Goal: Task Accomplishment & Management: Complete application form

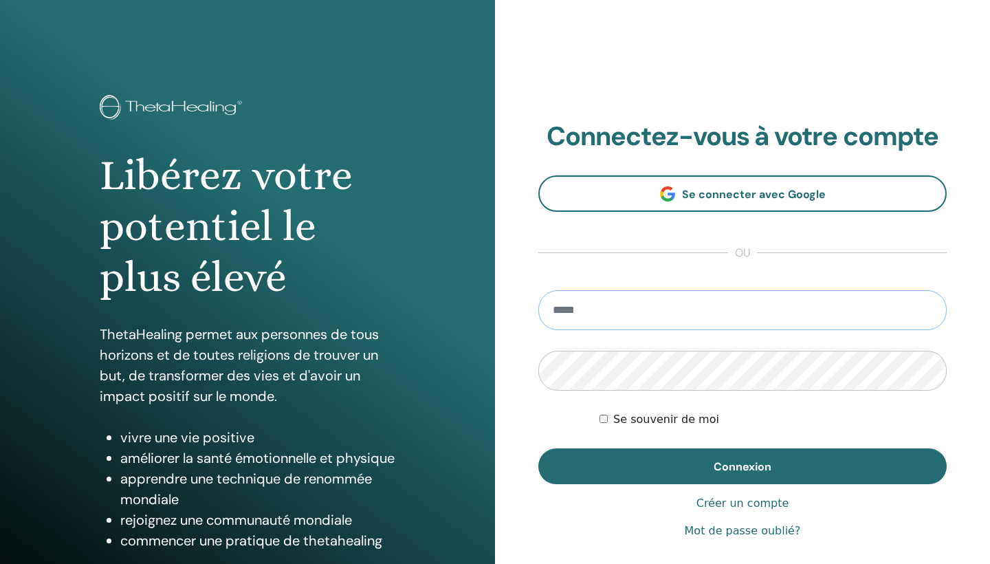
type input "**********"
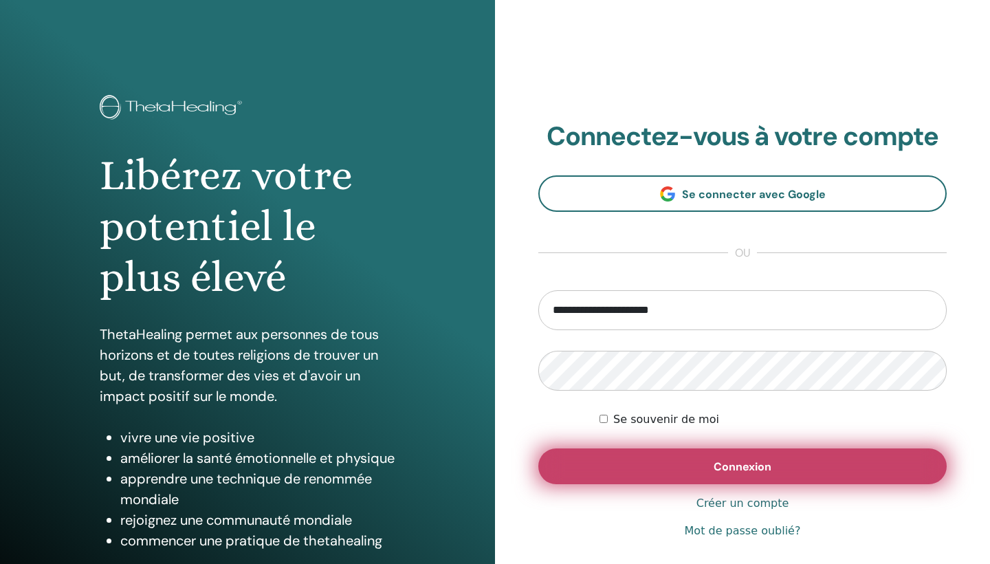
click at [673, 474] on button "Connexion" at bounding box center [743, 466] width 409 height 36
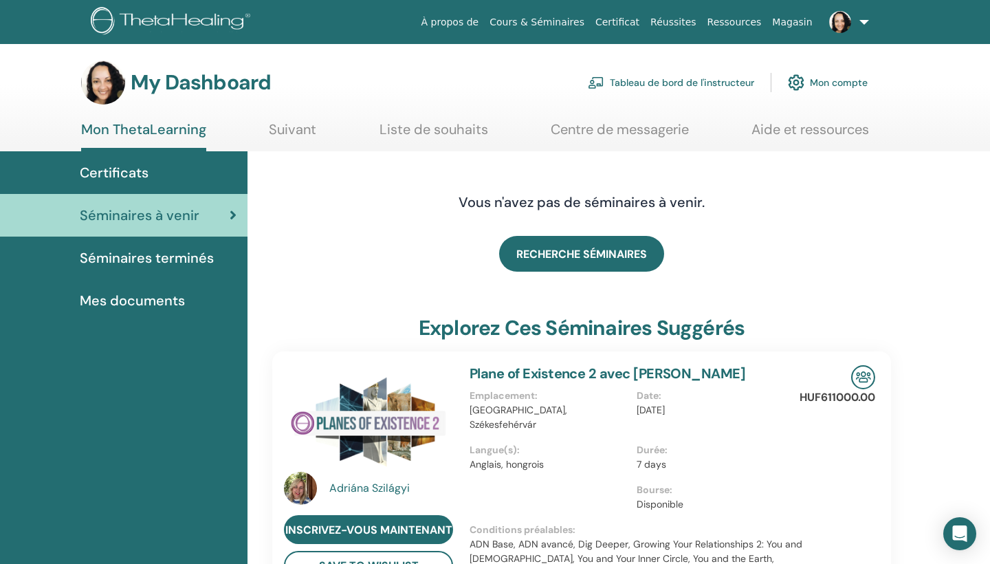
click at [636, 83] on link "Tableau de bord de l'instructeur" at bounding box center [671, 82] width 166 height 30
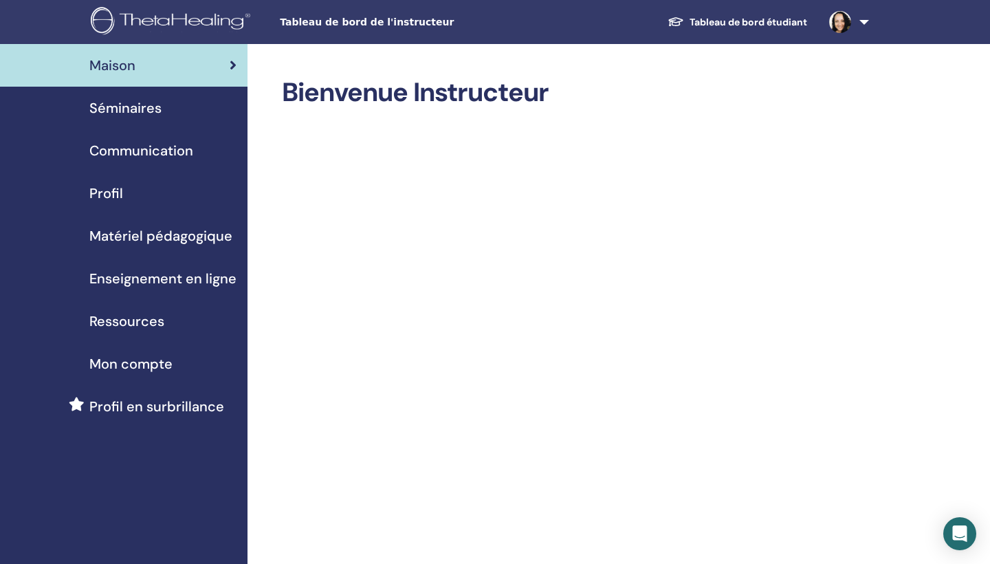
click at [140, 318] on span "Ressources" at bounding box center [126, 321] width 75 height 21
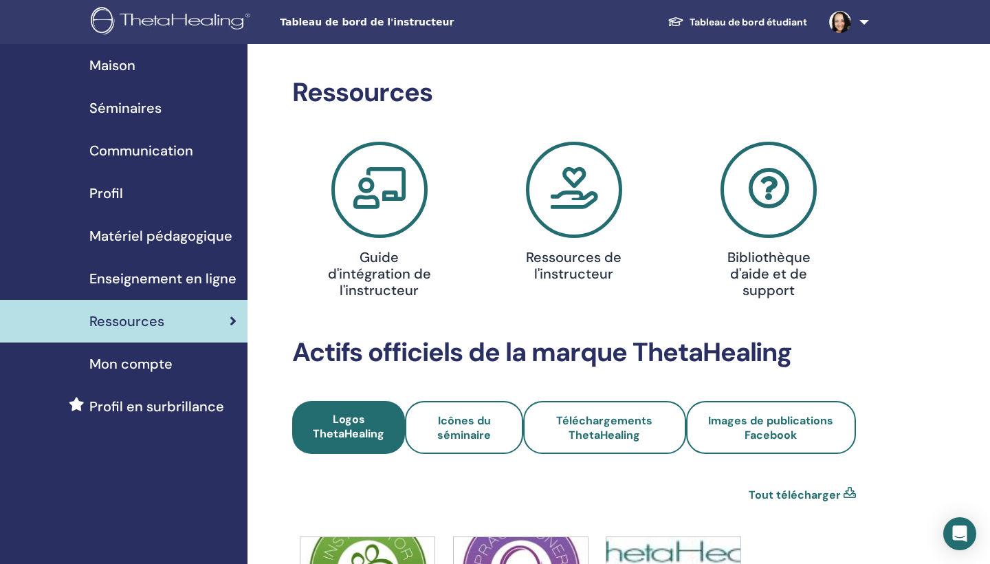
click at [400, 193] on icon at bounding box center [380, 190] width 96 height 96
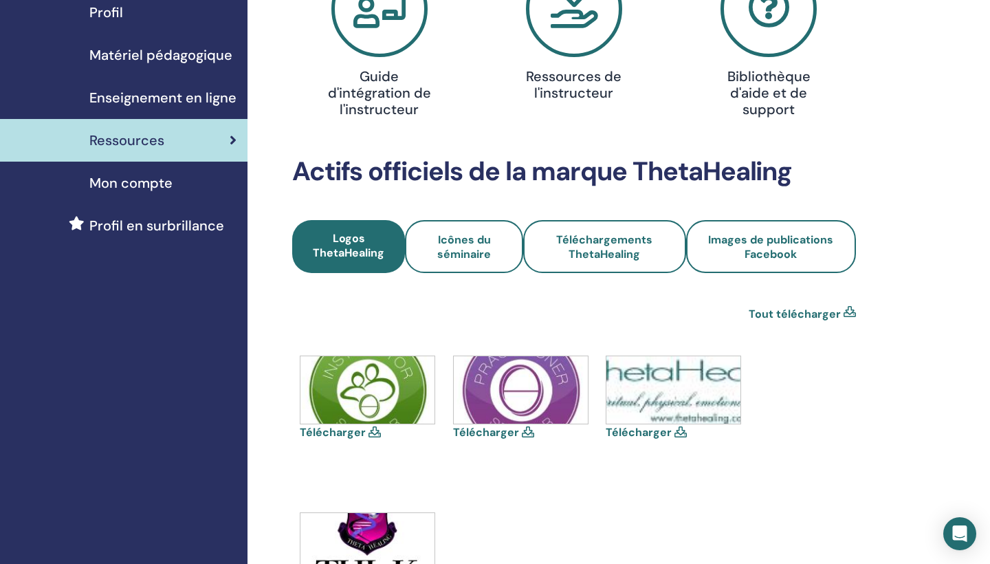
scroll to position [9, 0]
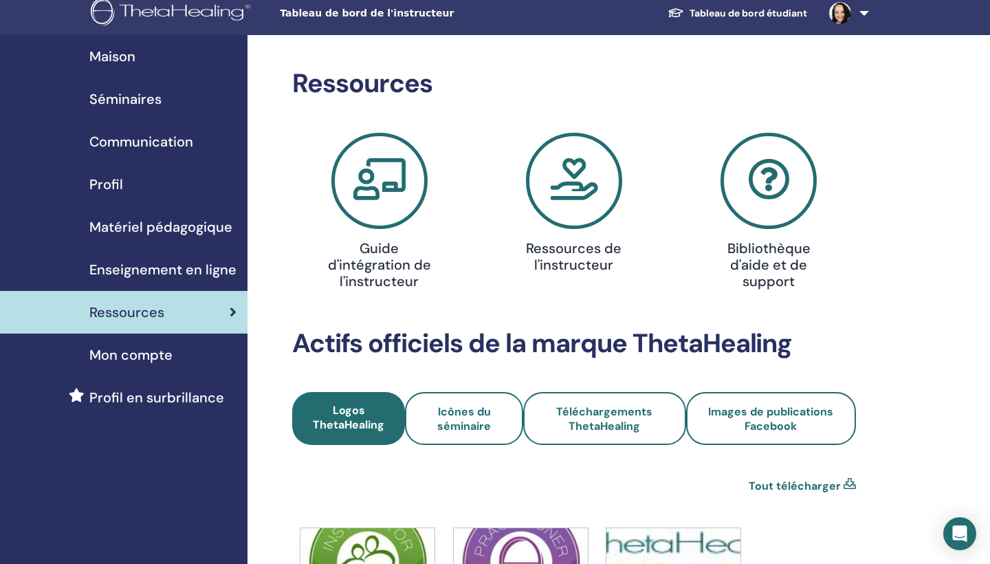
click at [153, 223] on span "Matériel pédagogique" at bounding box center [160, 227] width 143 height 21
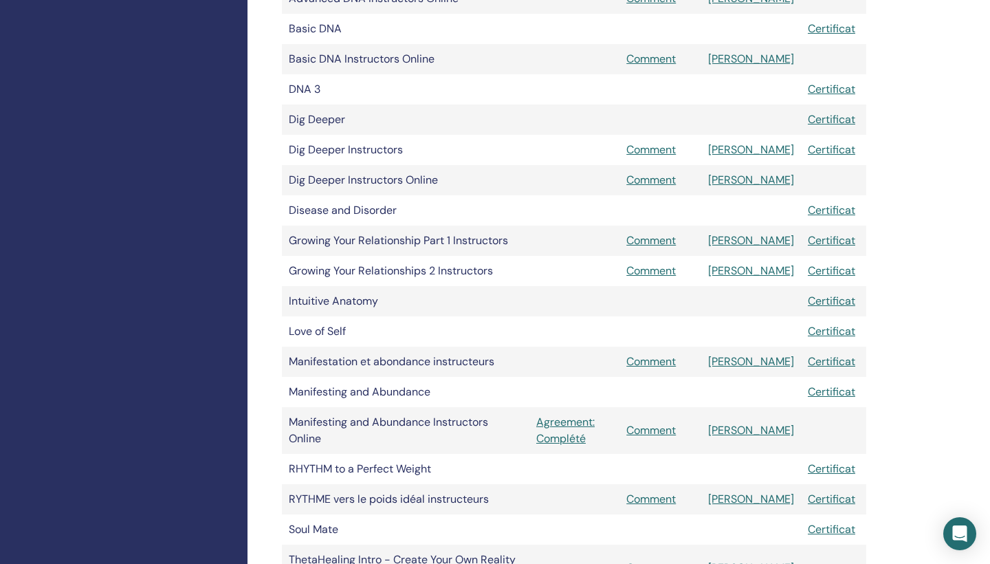
scroll to position [552, 0]
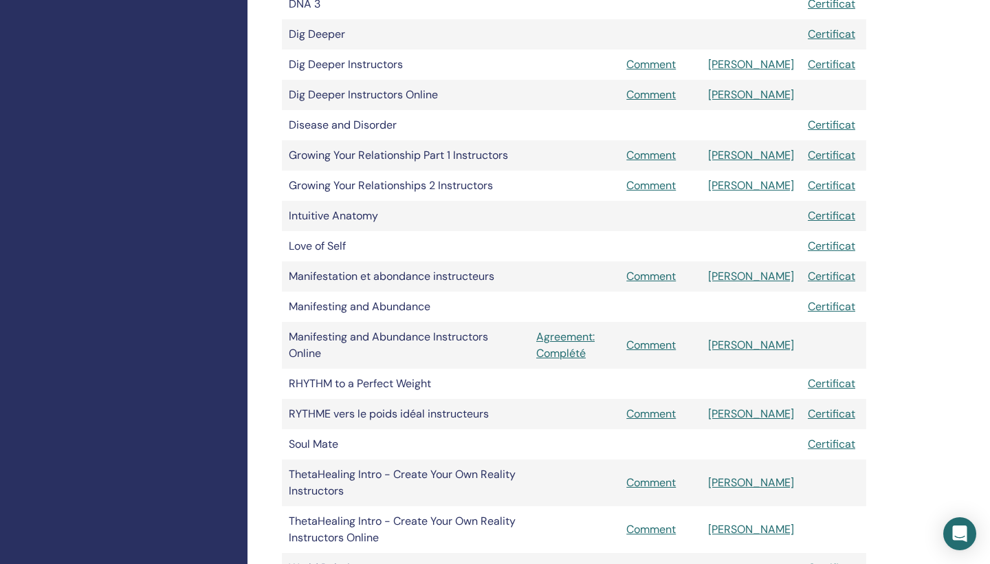
click at [775, 407] on link "Manuel" at bounding box center [751, 414] width 86 height 14
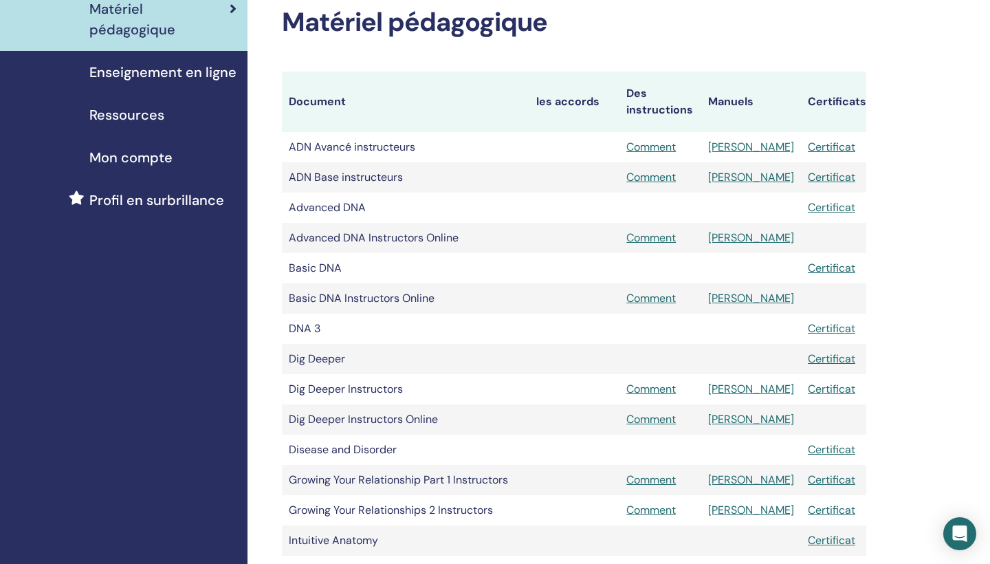
scroll to position [115, 0]
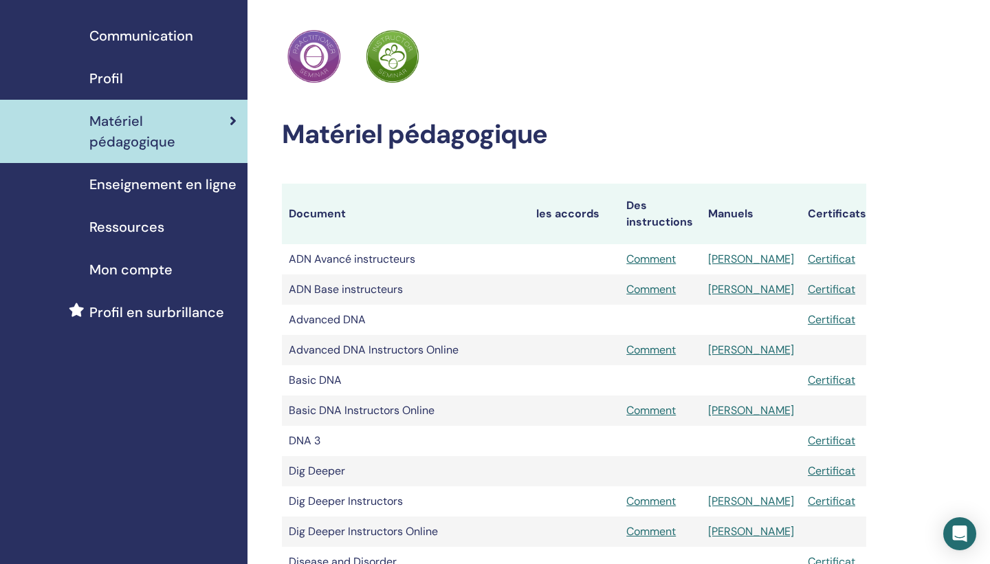
click at [185, 182] on span "Enseignement en ligne" at bounding box center [162, 184] width 147 height 21
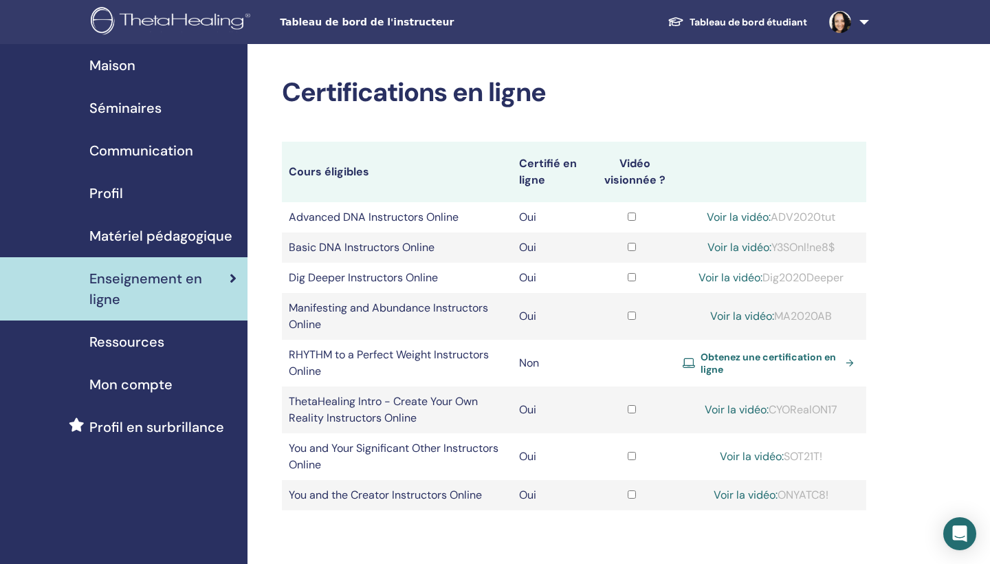
click at [757, 351] on span "Obtenez une certification en ligne" at bounding box center [771, 363] width 140 height 25
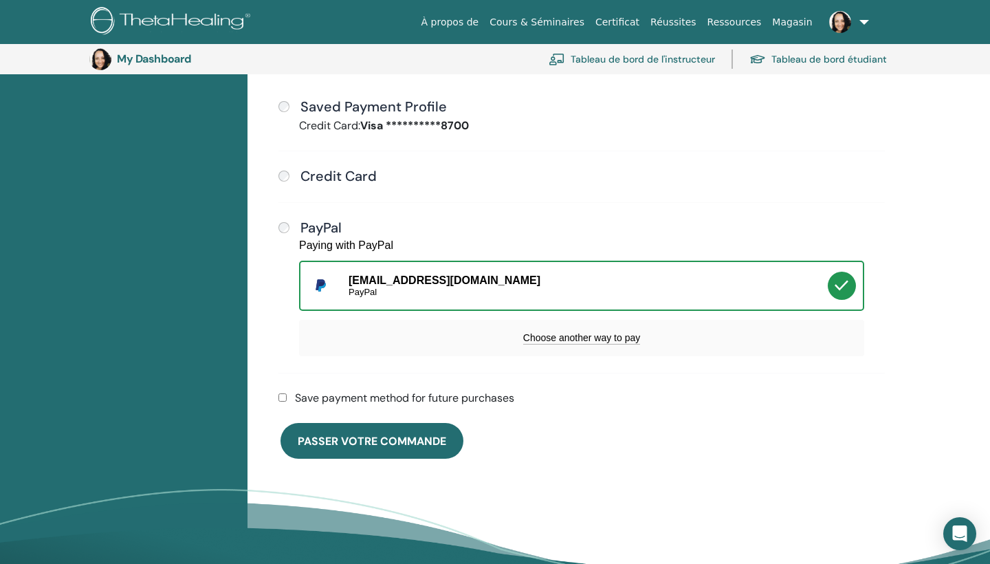
scroll to position [485, 0]
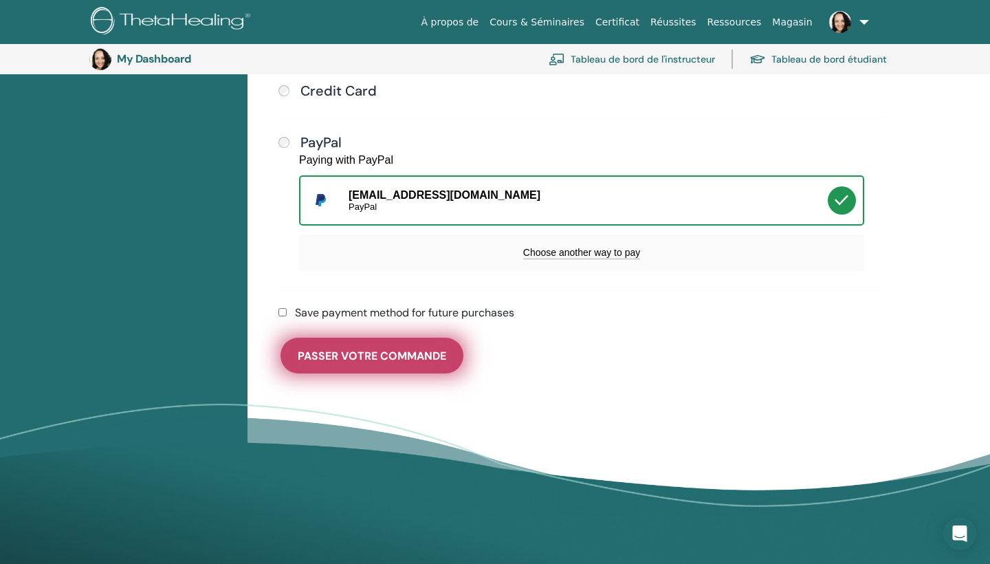
click at [416, 351] on span "Passer votre commande" at bounding box center [372, 356] width 149 height 14
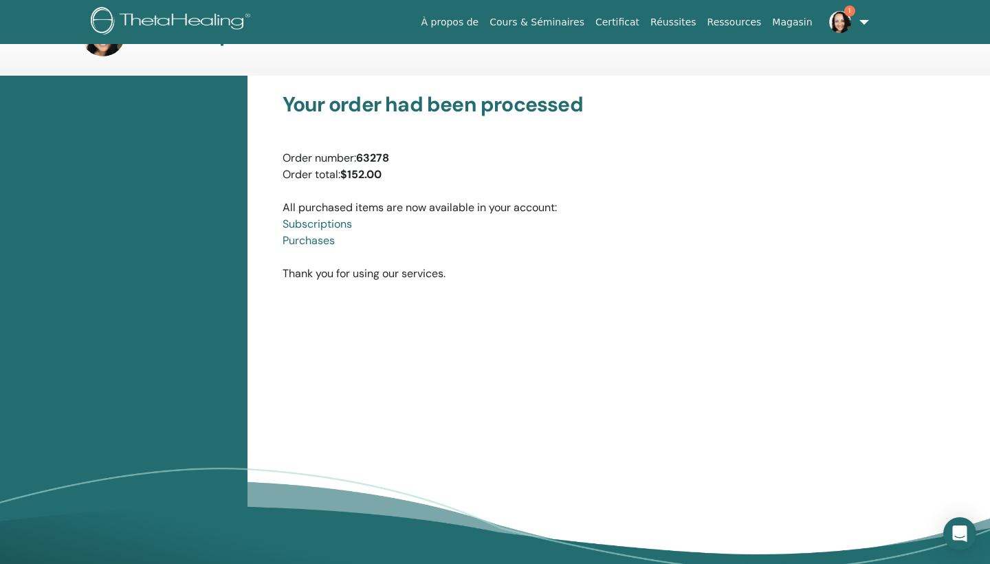
scroll to position [52, 0]
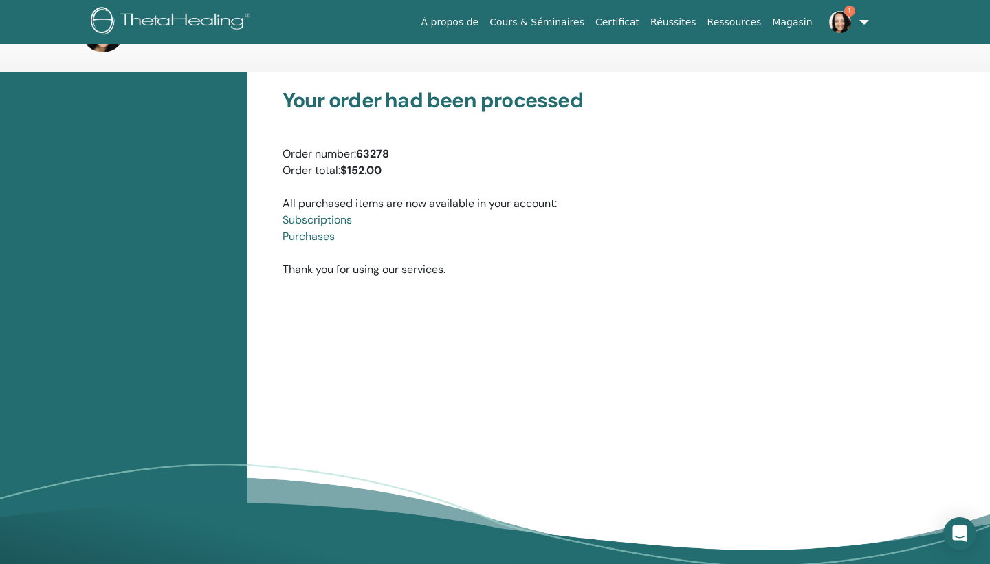
click at [869, 305] on div "Your order had been processed Order number: 63278 Order total: $152.00 All purc…" at bounding box center [619, 337] width 743 height 530
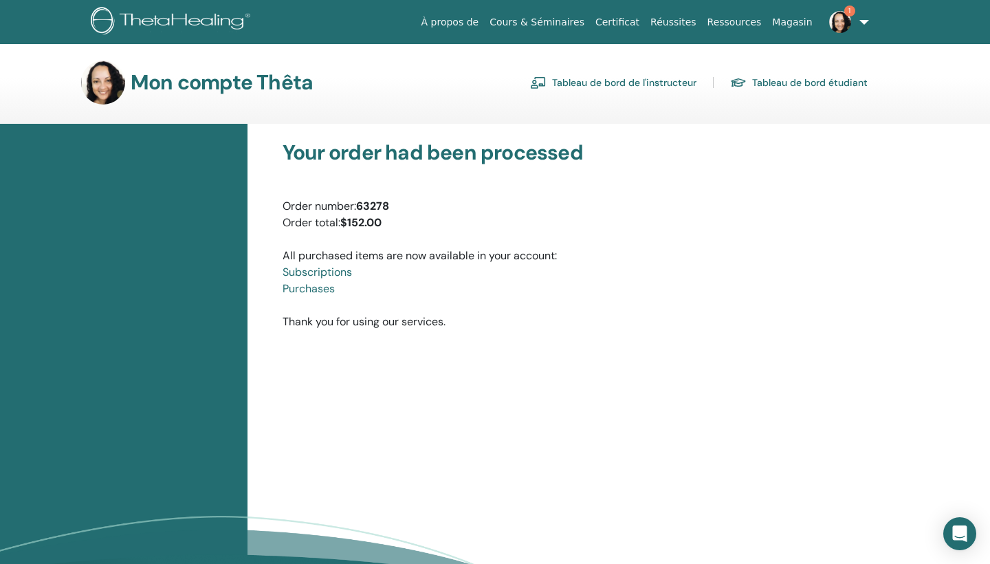
scroll to position [0, 0]
click at [644, 85] on link "Tableau de bord de l'instructeur" at bounding box center [613, 83] width 166 height 22
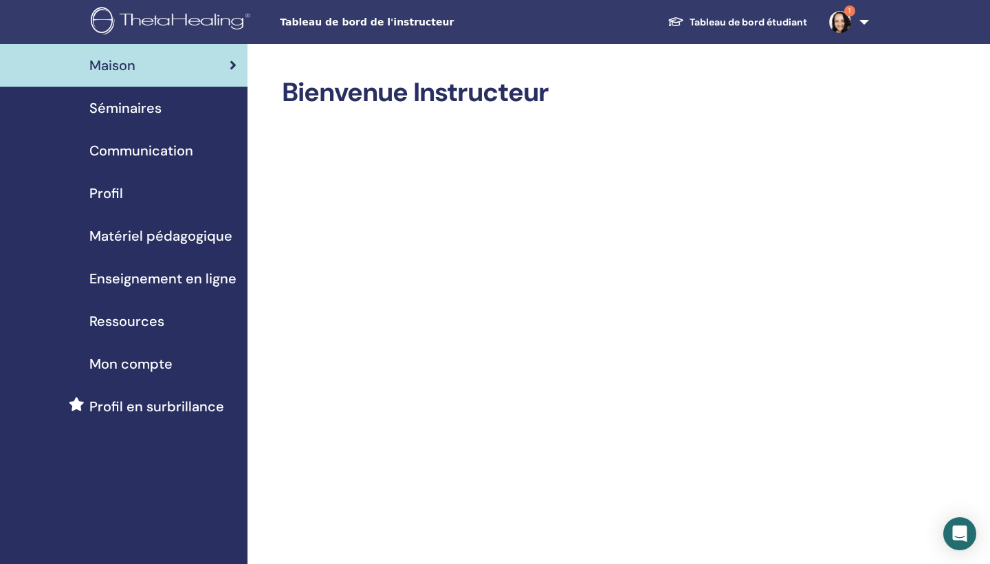
click at [166, 280] on span "Enseignement en ligne" at bounding box center [162, 278] width 147 height 21
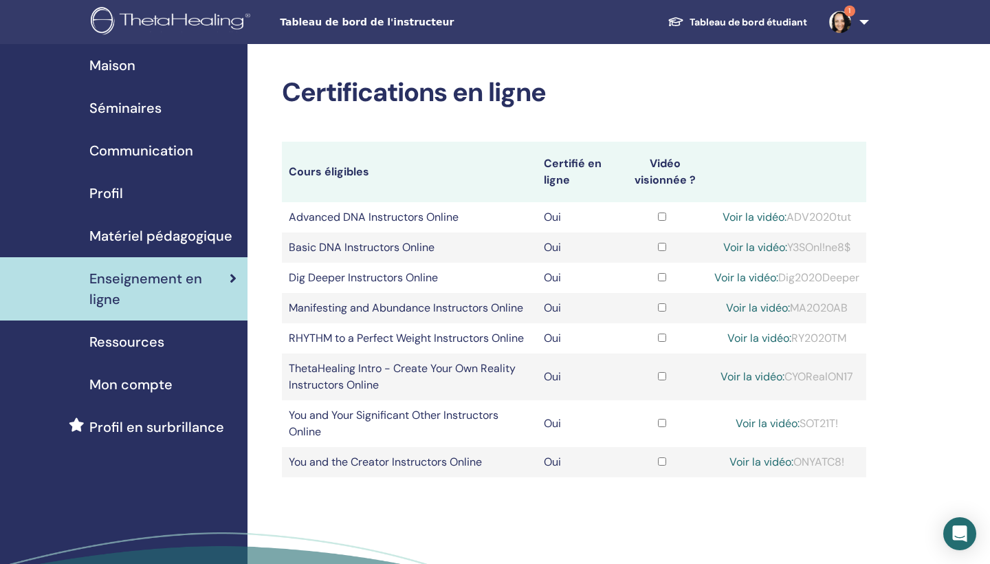
click at [820, 338] on div "Voir la vidéo: RY2020TM" at bounding box center [787, 338] width 145 height 17
click at [757, 338] on link "Voir la vidéo:" at bounding box center [760, 338] width 64 height 14
click at [138, 109] on span "Séminaires" at bounding box center [125, 108] width 72 height 21
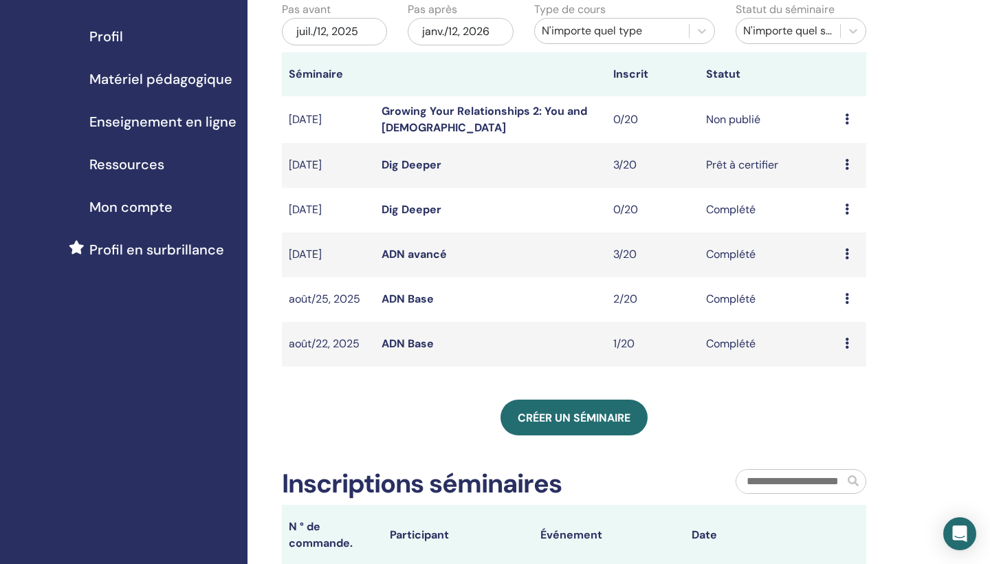
scroll to position [213, 0]
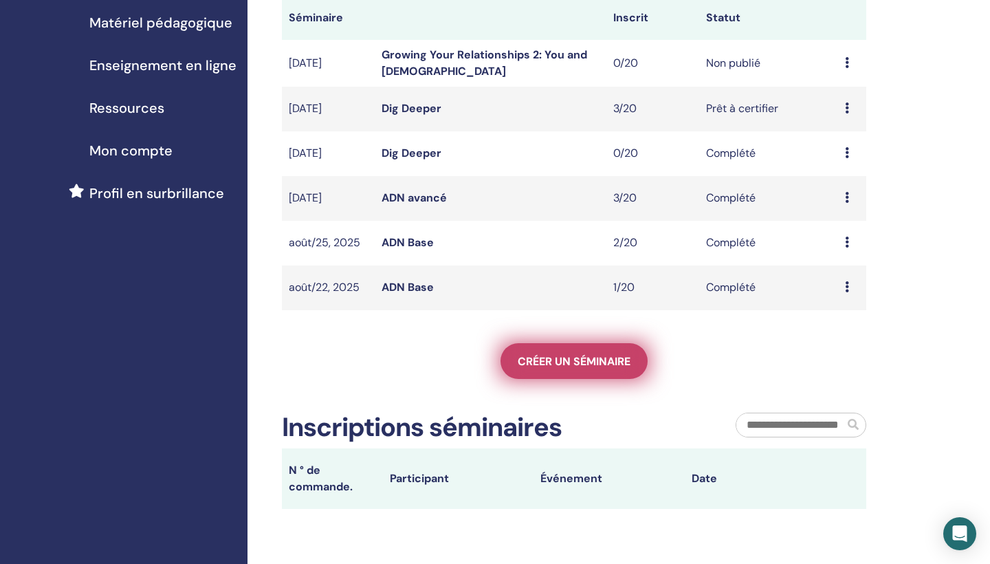
click at [579, 365] on span "Créer un séminaire" at bounding box center [574, 361] width 113 height 14
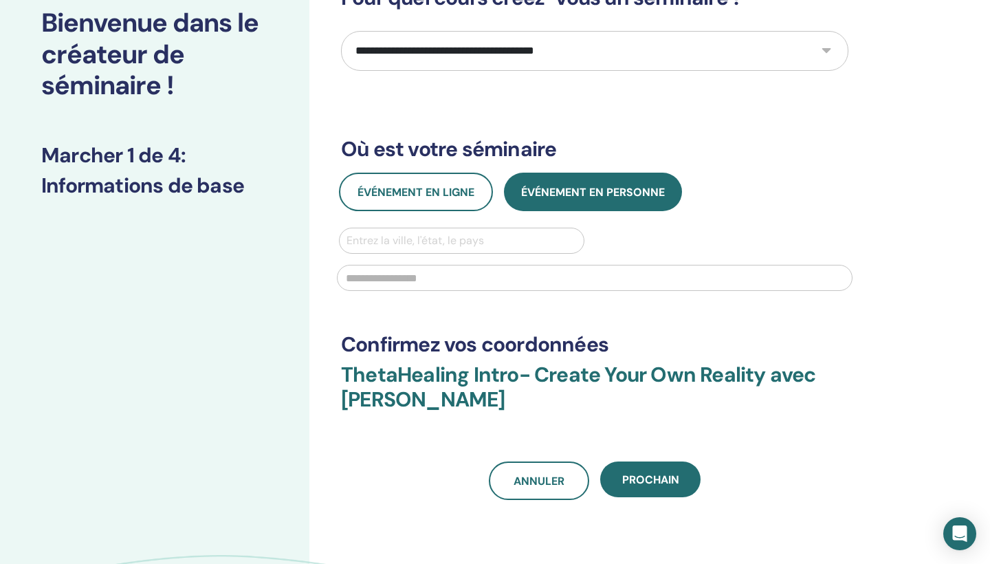
scroll to position [105, 0]
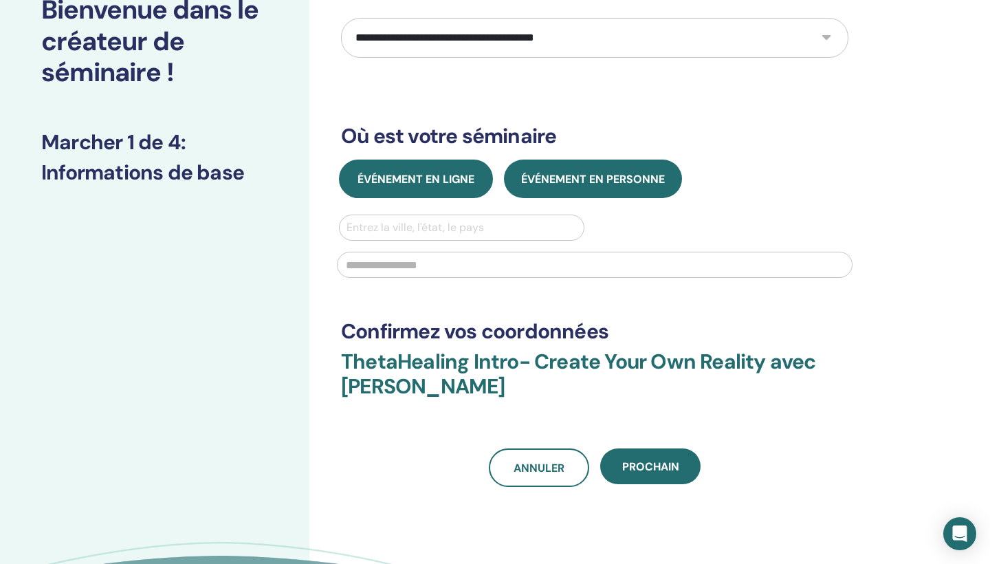
click at [448, 177] on span "Événement en ligne" at bounding box center [416, 179] width 117 height 14
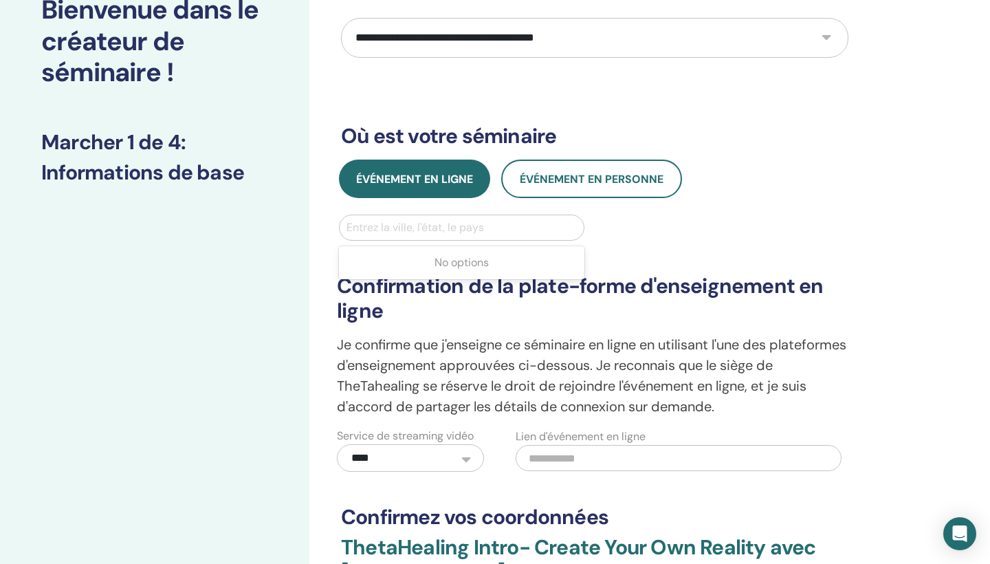
click at [439, 228] on div "Entrez la ville, l'état, le pays" at bounding box center [462, 227] width 230 height 17
type input "*****"
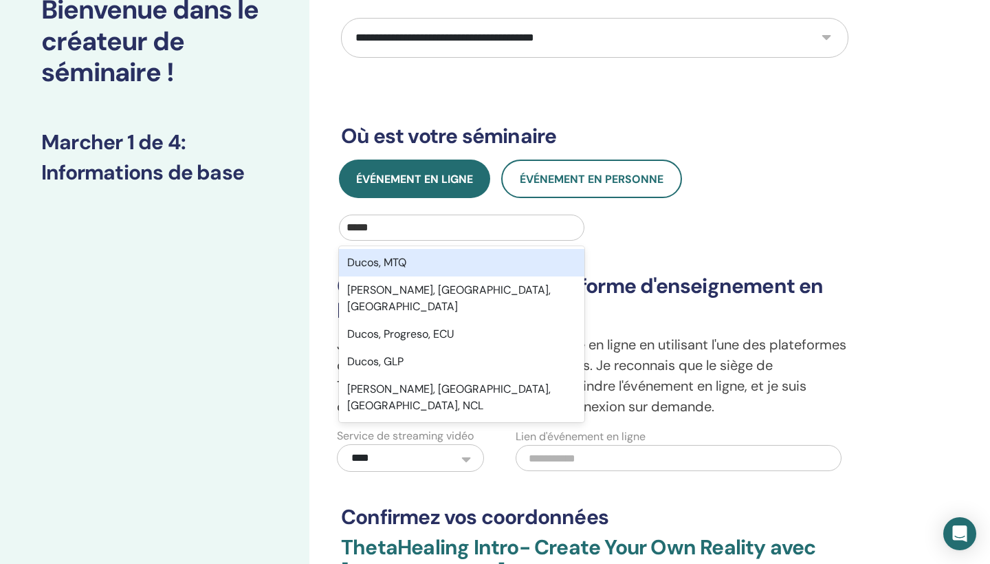
click at [460, 260] on div "Ducos, MTQ" at bounding box center [462, 263] width 246 height 28
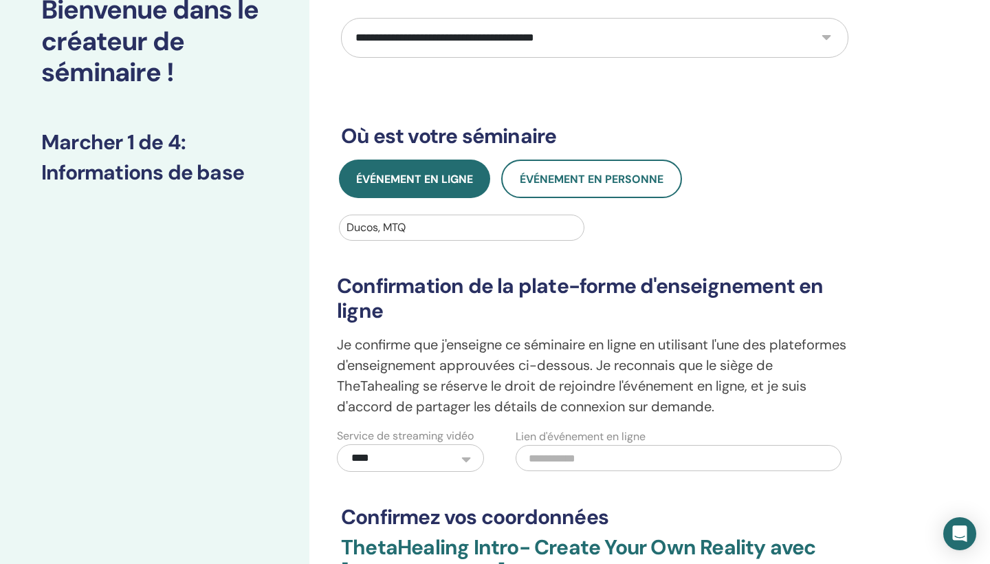
click at [559, 462] on input "text" at bounding box center [679, 458] width 326 height 26
paste input "**********"
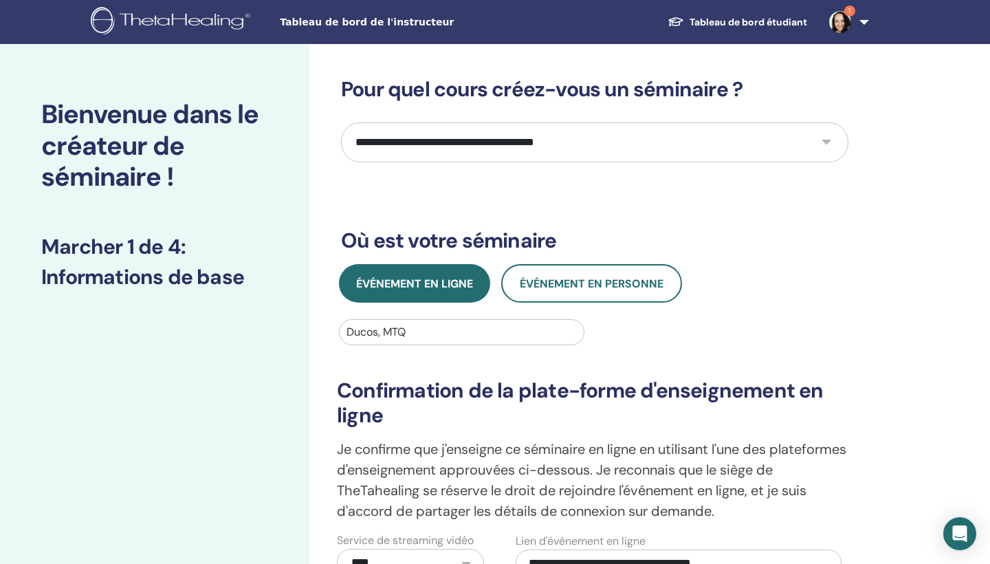
scroll to position [0, 0]
type input "**********"
select select "**"
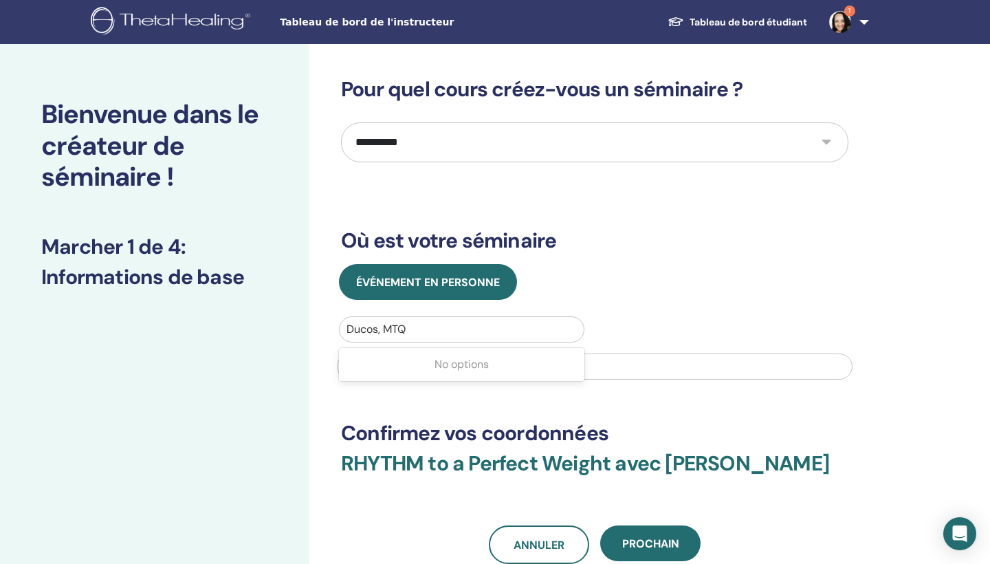
click at [440, 329] on div at bounding box center [462, 329] width 230 height 19
click at [419, 23] on span "Tableau de bord de l'instructeur" at bounding box center [383, 22] width 206 height 14
click at [351, 25] on span "Tableau de bord de l'instructeur" at bounding box center [383, 22] width 206 height 14
click at [843, 21] on img at bounding box center [841, 22] width 22 height 22
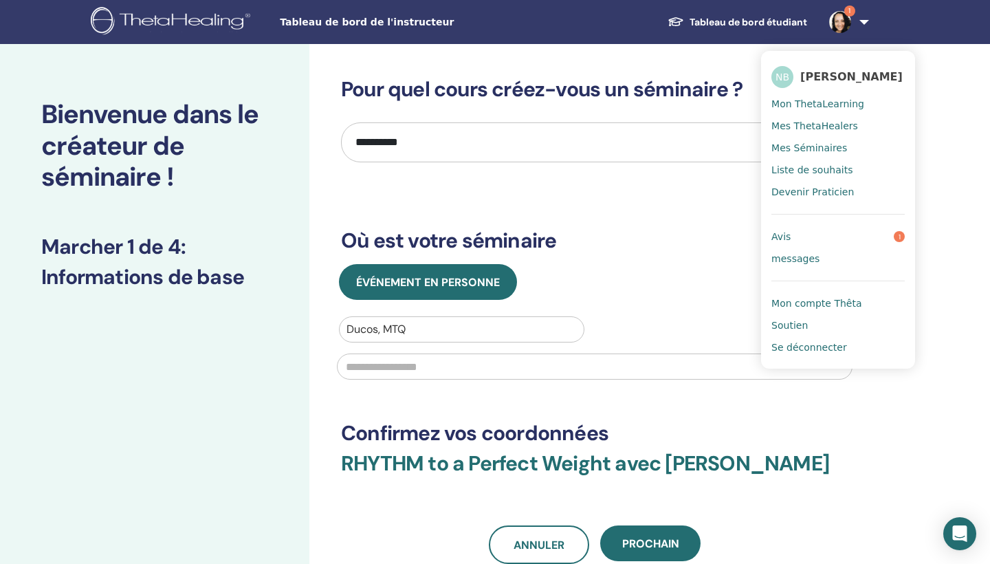
click at [796, 149] on span "Mes Séminaires" at bounding box center [810, 148] width 76 height 12
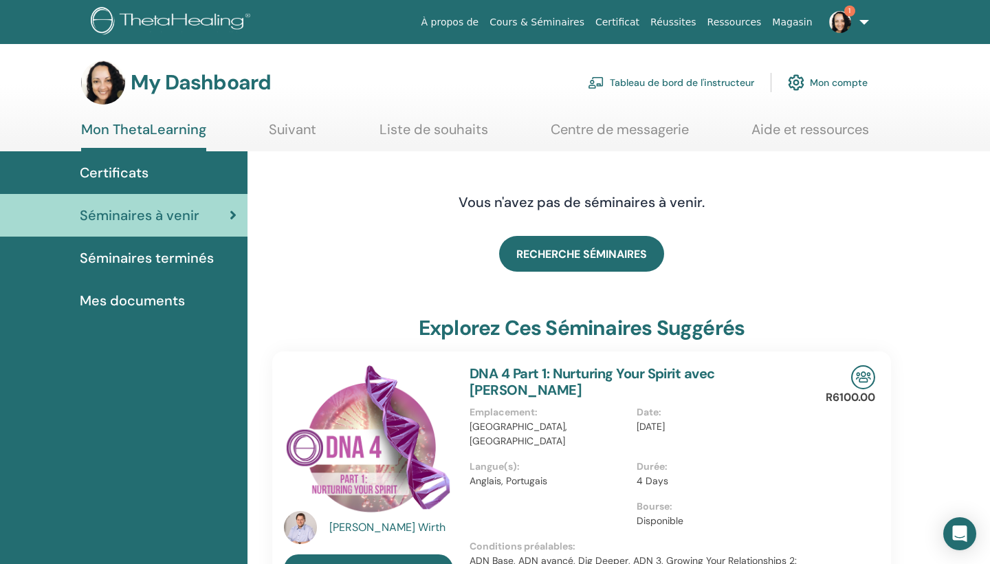
click at [735, 83] on link "Tableau de bord de l'instructeur" at bounding box center [671, 82] width 166 height 30
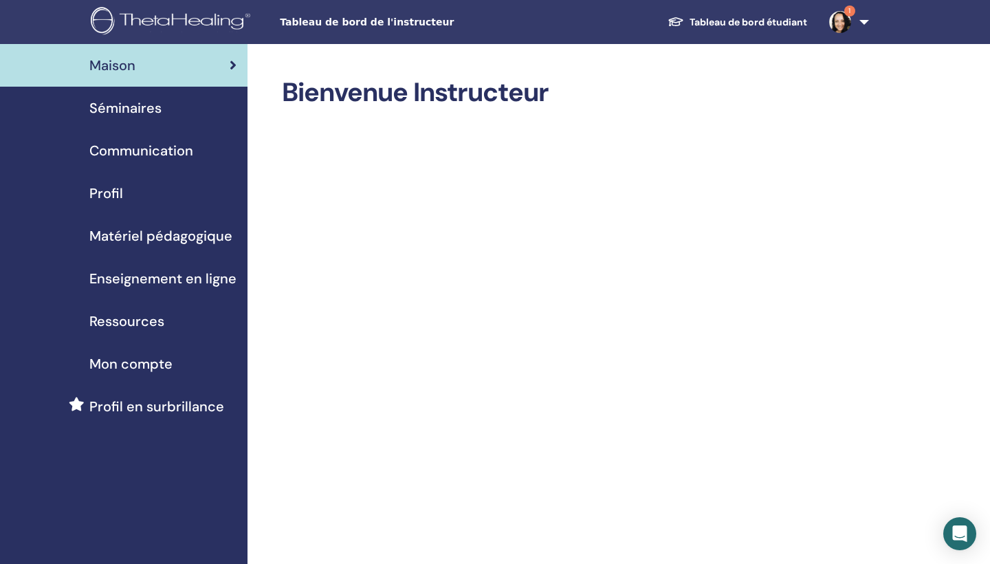
click at [178, 279] on span "Enseignement en ligne" at bounding box center [162, 278] width 147 height 21
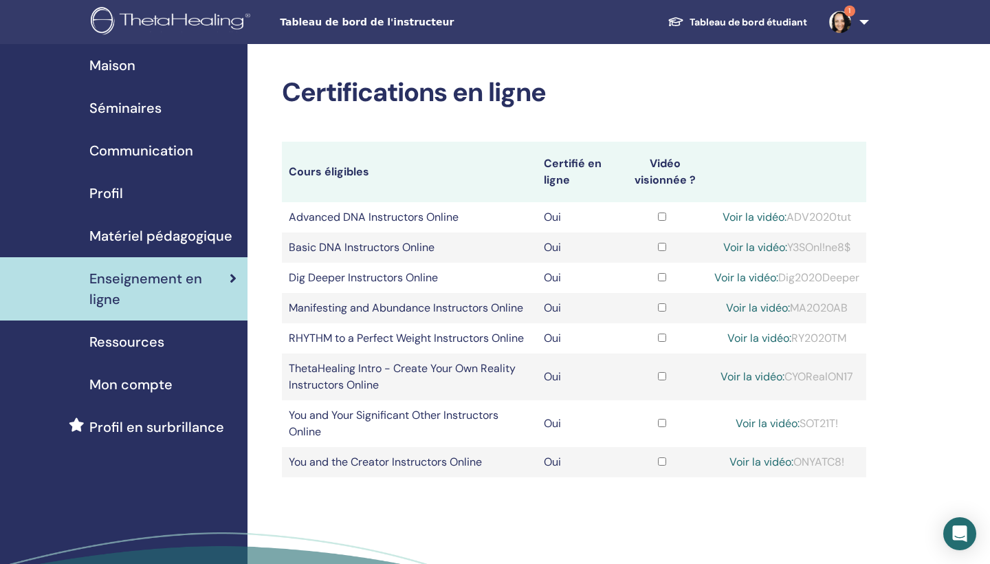
click at [142, 107] on span "Séminaires" at bounding box center [125, 108] width 72 height 21
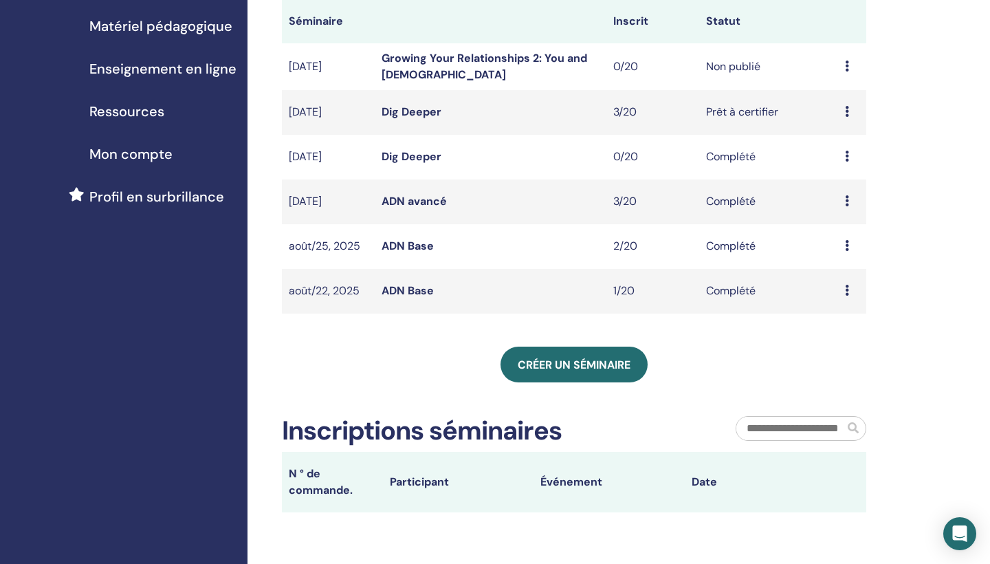
scroll to position [285, 0]
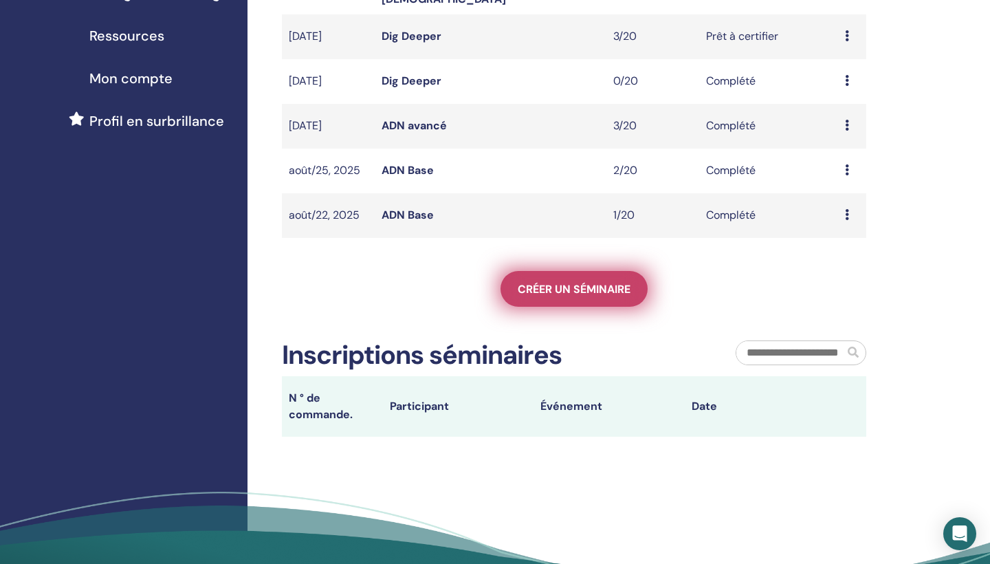
click at [571, 291] on span "Créer un séminaire" at bounding box center [574, 289] width 113 height 14
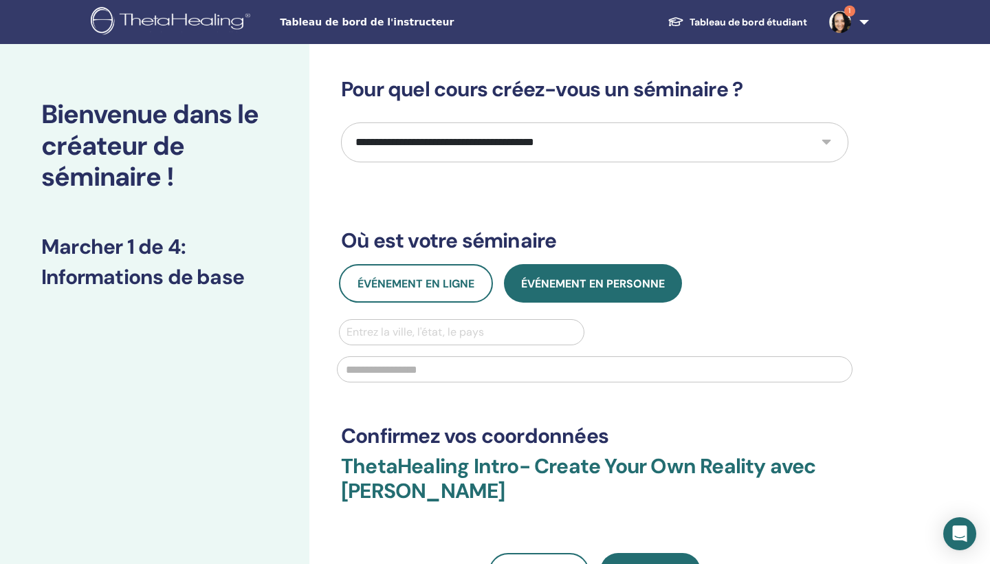
select select "**"
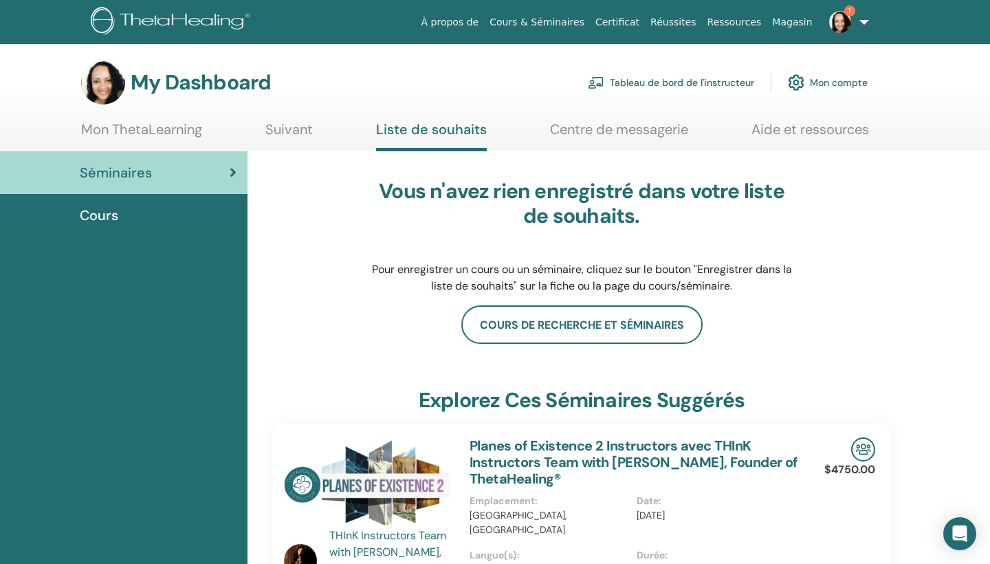
click at [726, 83] on link "Tableau de bord de l'instructeur" at bounding box center [671, 82] width 166 height 30
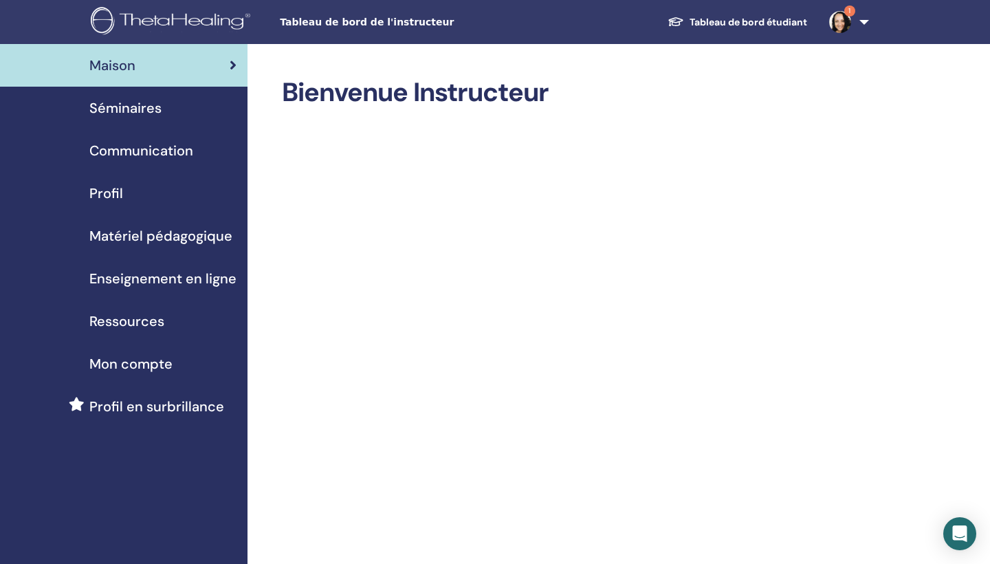
click at [113, 198] on span "Profil" at bounding box center [106, 193] width 34 height 21
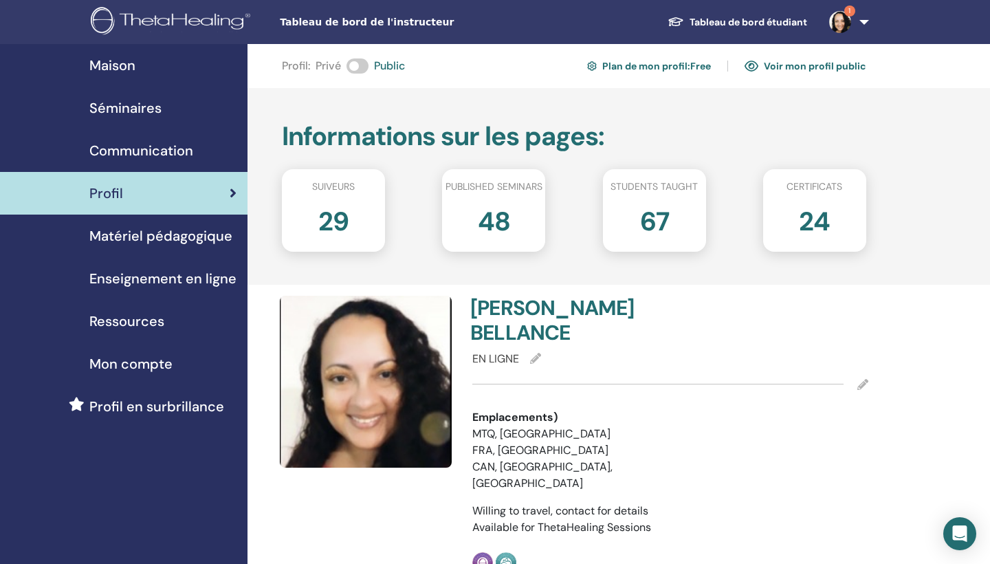
click at [130, 142] on span "Communication" at bounding box center [141, 150] width 104 height 21
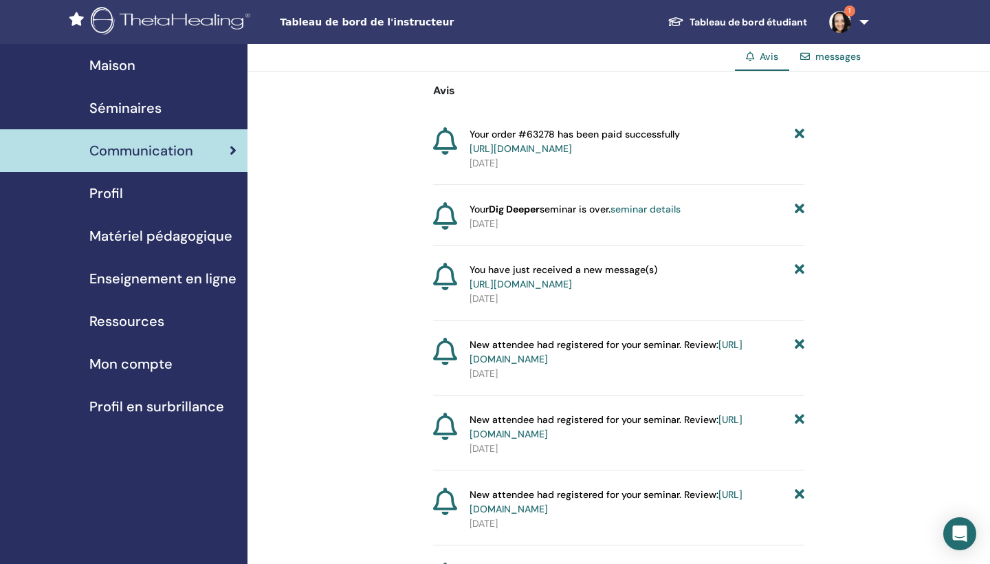
click at [138, 109] on span "Séminaires" at bounding box center [125, 108] width 72 height 21
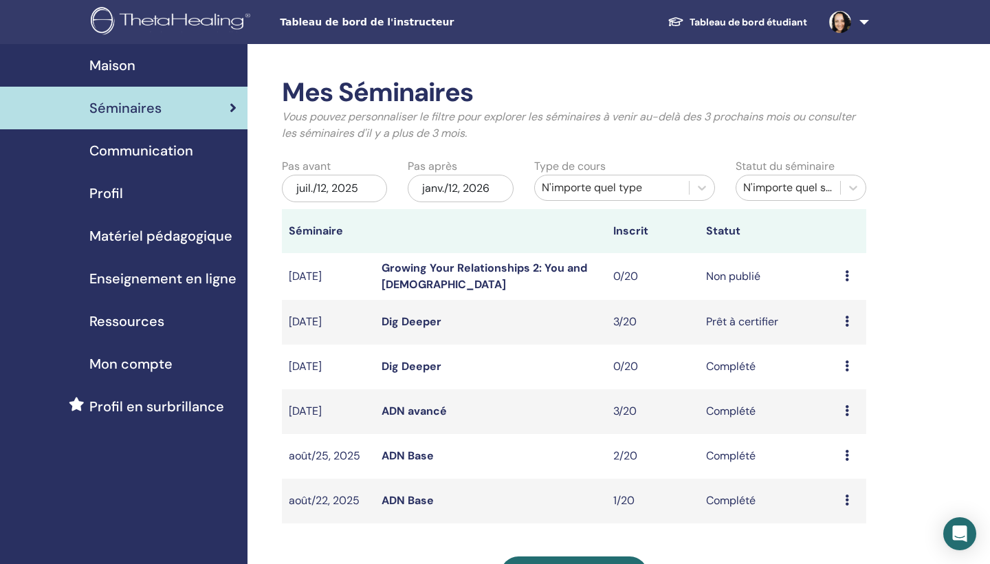
scroll to position [182, 0]
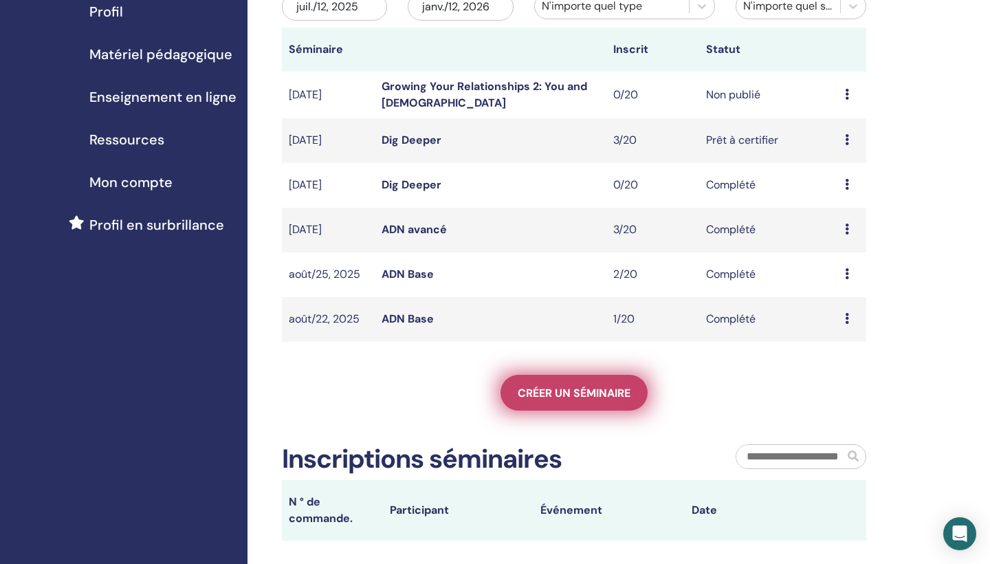
click at [557, 395] on span "Créer un séminaire" at bounding box center [574, 393] width 113 height 14
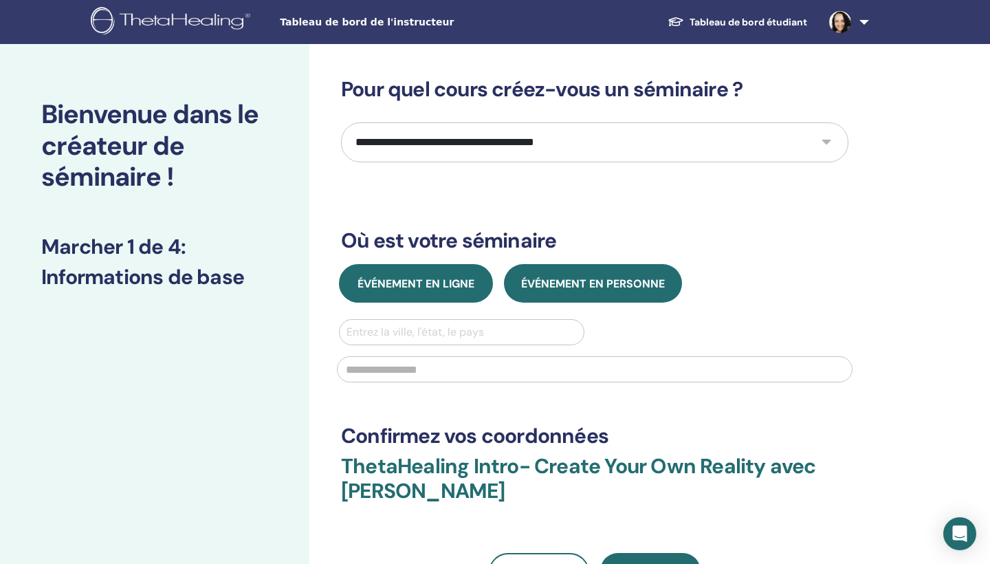
click at [400, 279] on span "Événement en ligne" at bounding box center [416, 284] width 117 height 14
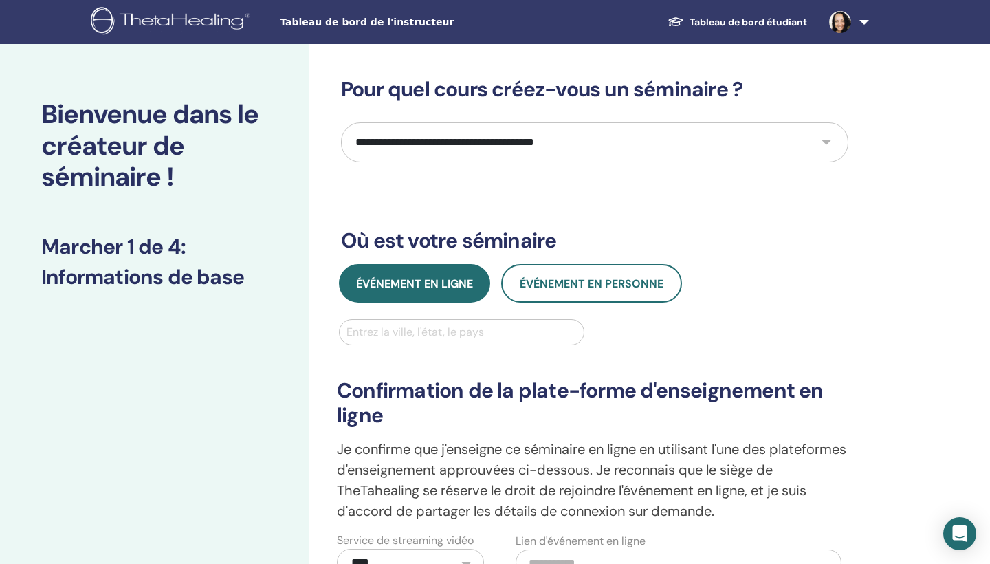
select select "**"
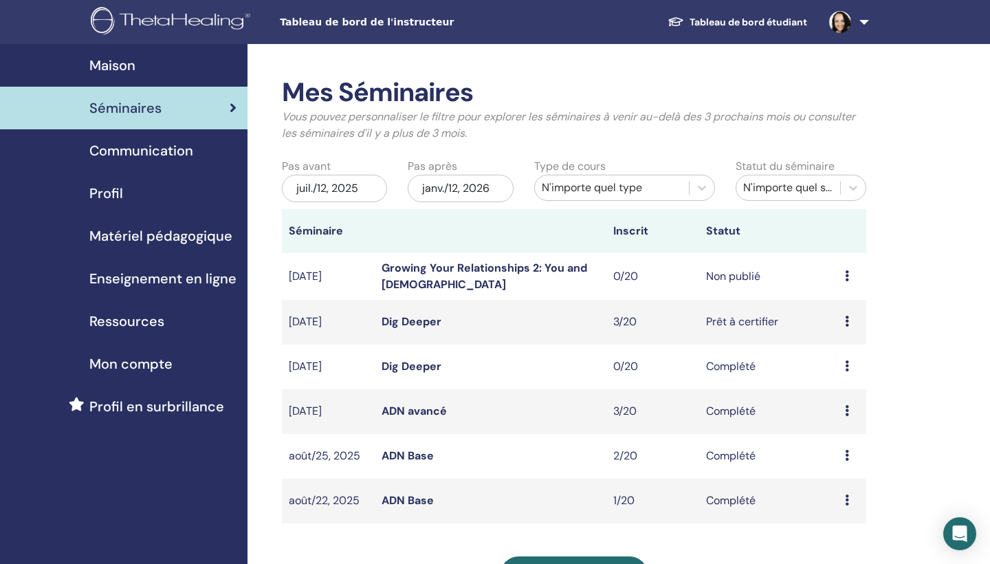
click at [411, 25] on span "Tableau de bord de l'instructeur" at bounding box center [383, 22] width 206 height 14
click at [108, 64] on span "Maison" at bounding box center [112, 65] width 46 height 21
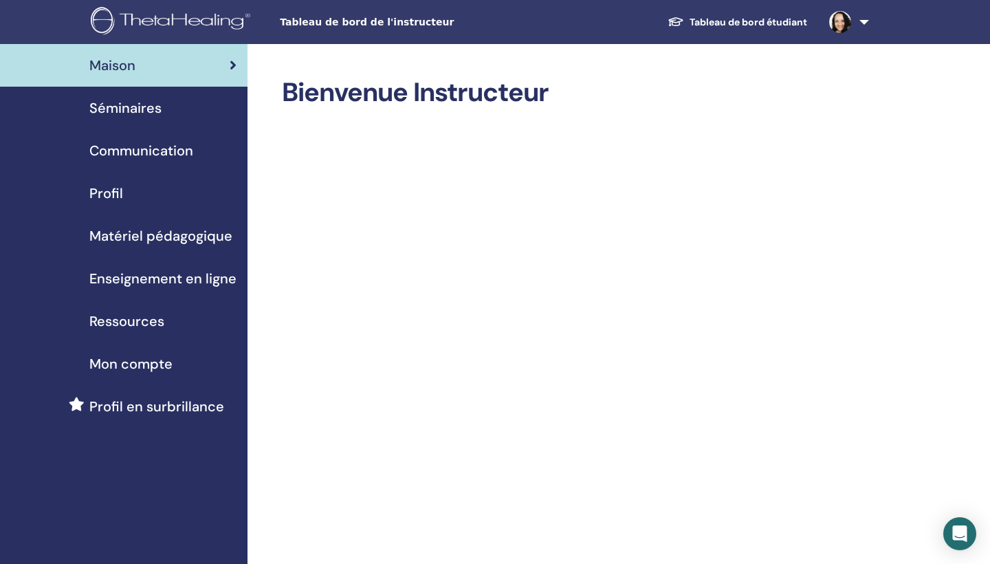
click at [127, 114] on span "Séminaires" at bounding box center [125, 108] width 72 height 21
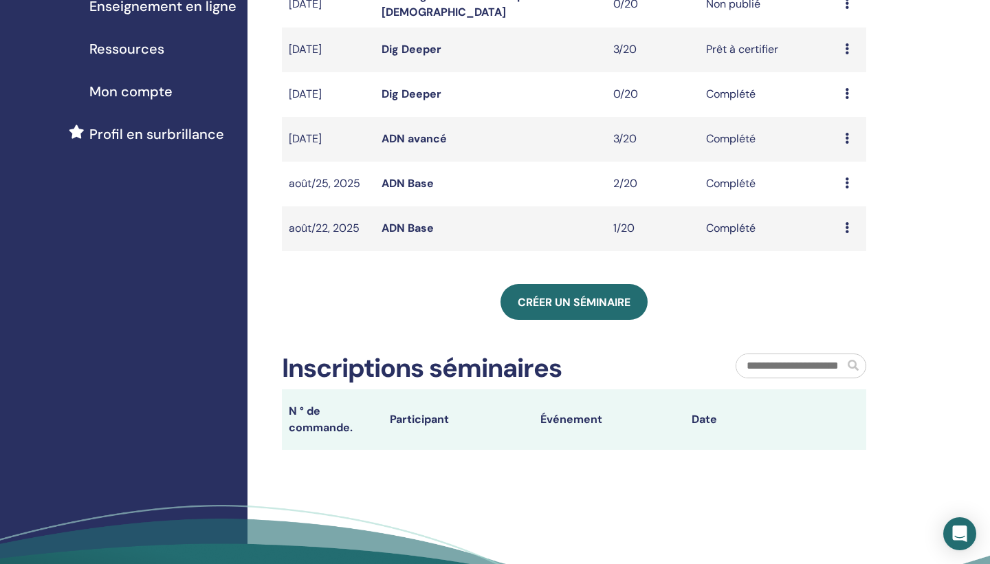
scroll to position [342, 0]
